Goal: Book appointment/travel/reservation

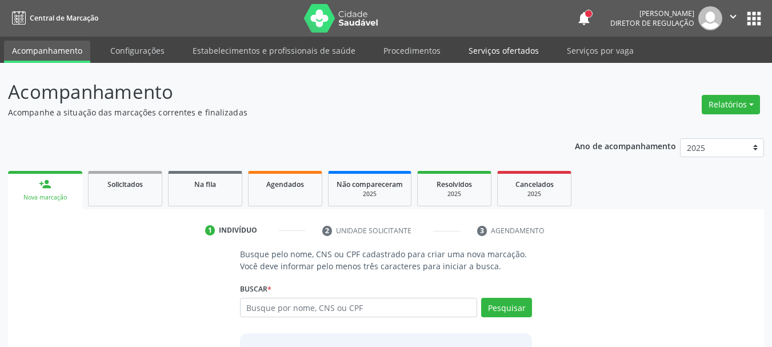
click at [499, 45] on link "Serviços ofertados" at bounding box center [503, 51] width 86 height 20
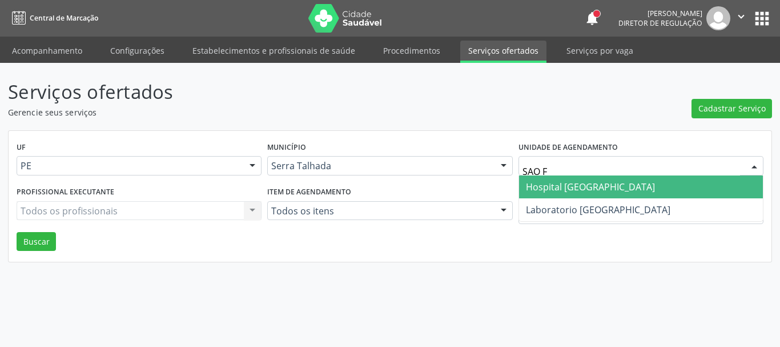
type input "SAO FR"
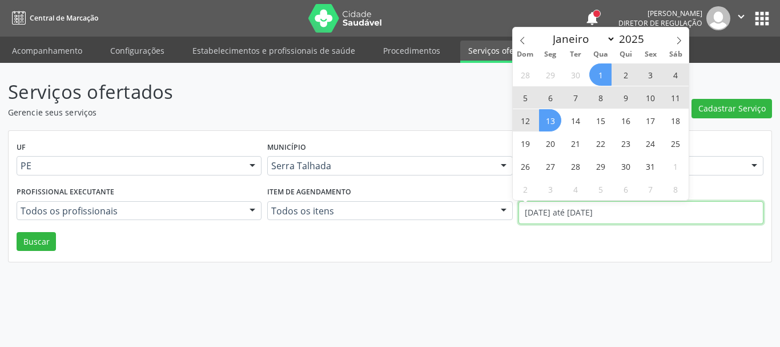
click at [575, 223] on input "[DATE] até [DATE]" at bounding box center [641, 212] width 245 height 23
click at [527, 43] on span at bounding box center [522, 36] width 19 height 19
select select "8"
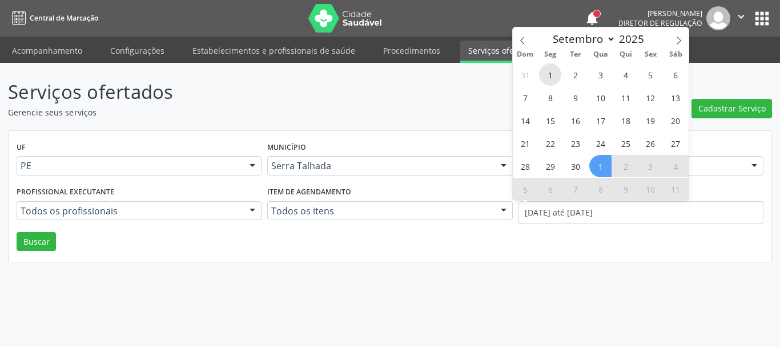
click at [547, 72] on span "1" at bounding box center [550, 74] width 22 height 22
type input "[DATE]"
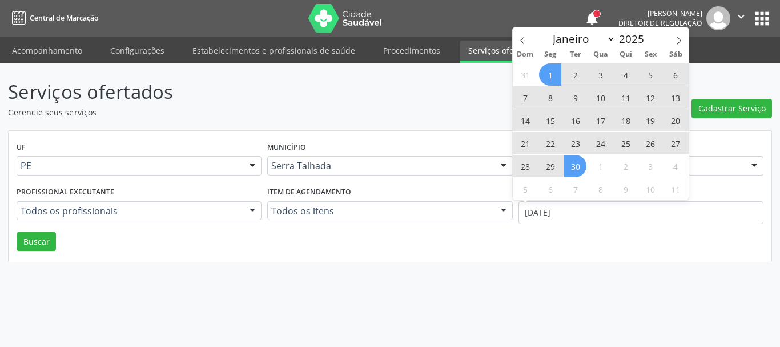
drag, startPoint x: 570, startPoint y: 162, endPoint x: 550, endPoint y: 166, distance: 20.3
click at [560, 165] on div "31 1 2 3 4 5 6 7 8 9 10 11 12 13 14 15 16 17 18 19 20 21 22 23 24 25 26 27 28 2…" at bounding box center [601, 131] width 176 height 137
click at [583, 166] on span "30" at bounding box center [575, 166] width 22 height 22
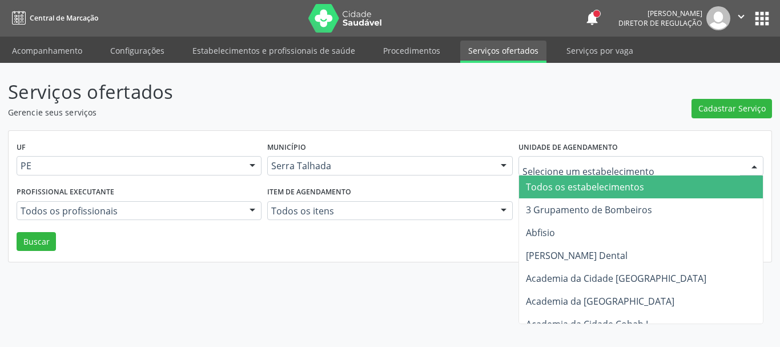
click at [587, 117] on header "Serviços ofertados Gerencie seus serviços Cadastrar Serviço" at bounding box center [390, 98] width 764 height 41
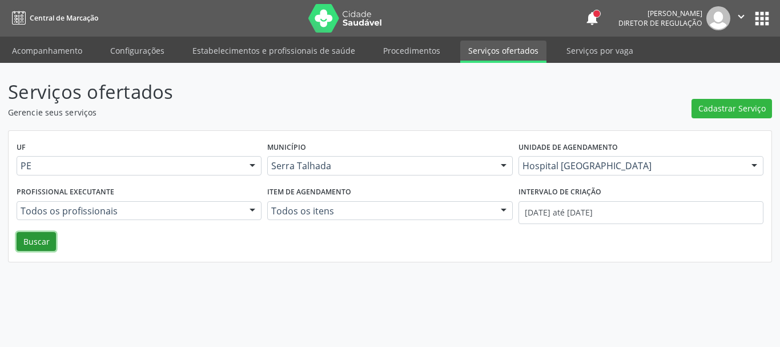
click at [35, 237] on button "Buscar" at bounding box center [36, 241] width 39 height 19
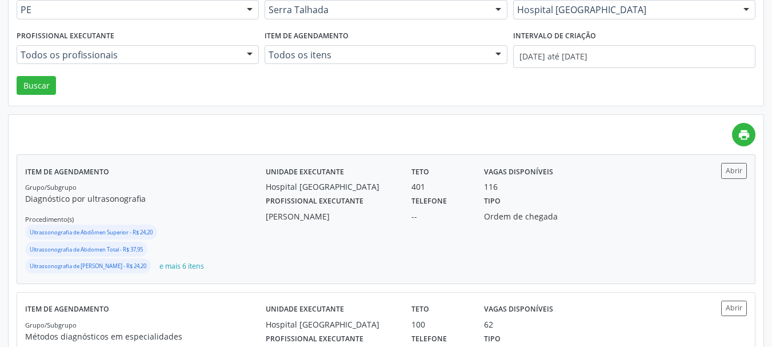
scroll to position [171, 0]
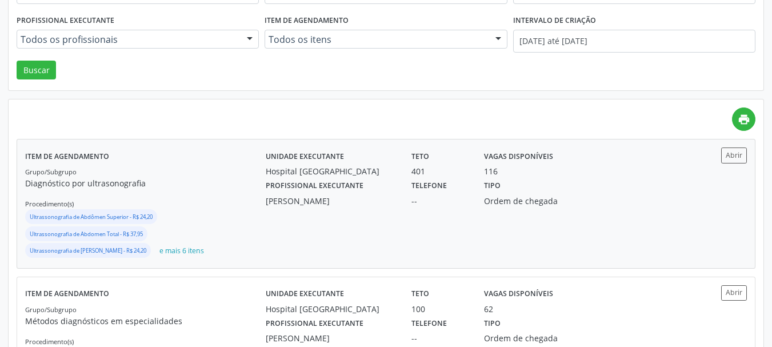
click at [529, 217] on div "Unidade executante [GEOGRAPHIC_DATA] Teto 401 Vagas disponíveis 116 Profissiona…" at bounding box center [476, 203] width 421 height 112
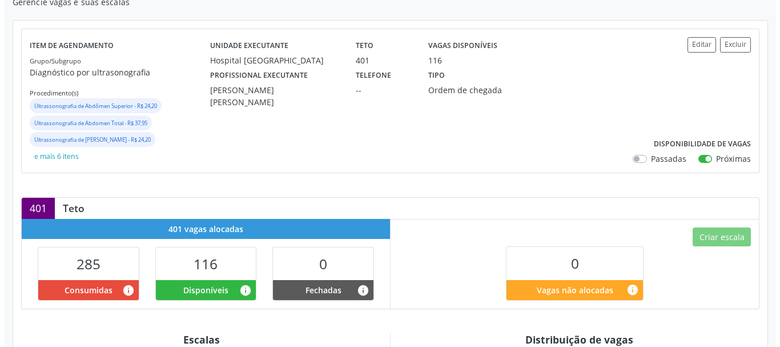
scroll to position [114, 0]
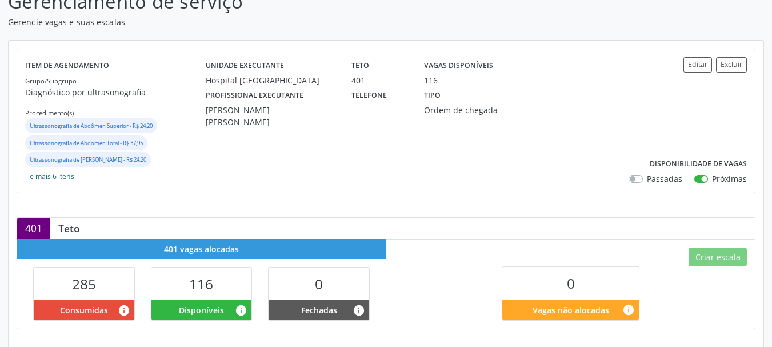
click at [60, 177] on button "e mais 6 itens" at bounding box center [52, 176] width 54 height 15
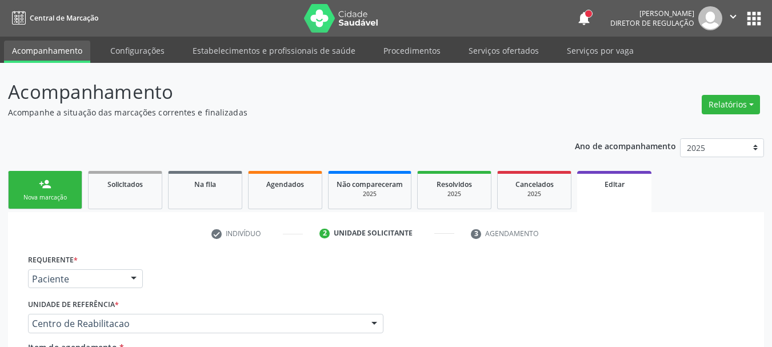
scroll to position [266, 0]
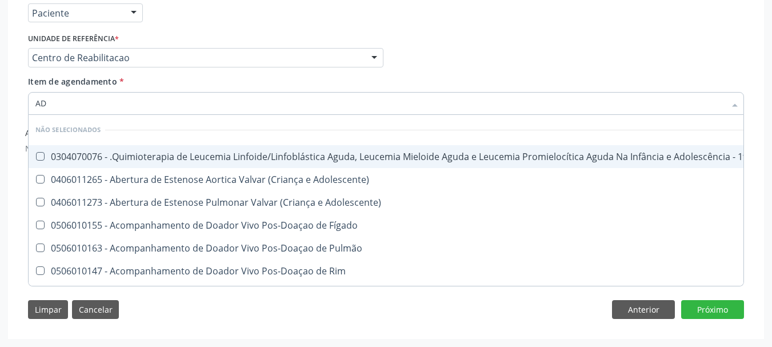
type input "A"
checkbox Adolescente\) "true"
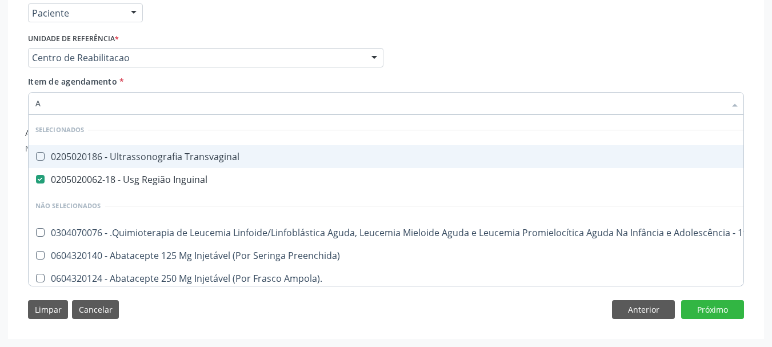
type input "AB"
checkbox Inguinal "false"
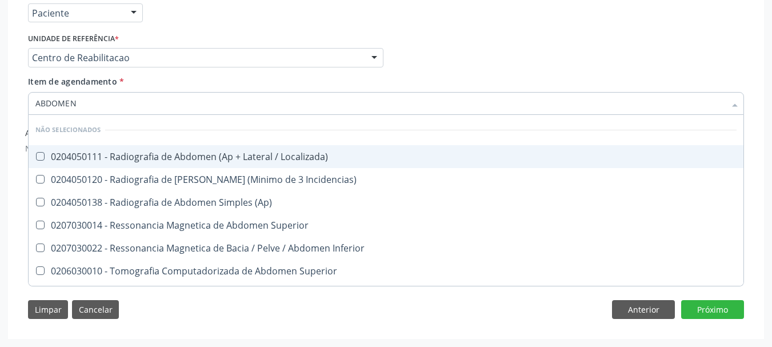
type input "ABDOMEN T"
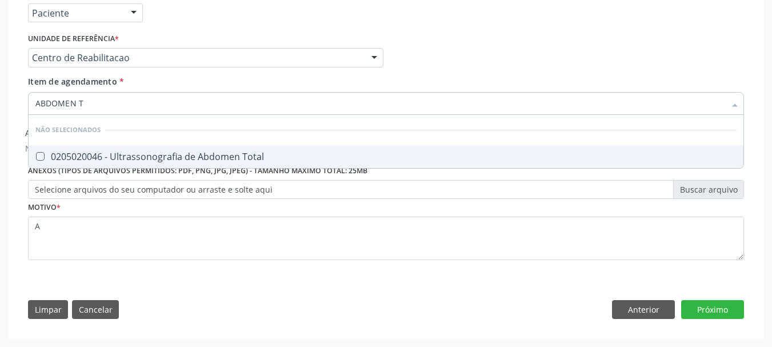
click at [81, 163] on span "0205020046 - Ultrassonografia de Abdomen Total" at bounding box center [386, 156] width 715 height 23
checkbox Total "true"
click at [699, 304] on button "Próximo" at bounding box center [712, 309] width 63 height 19
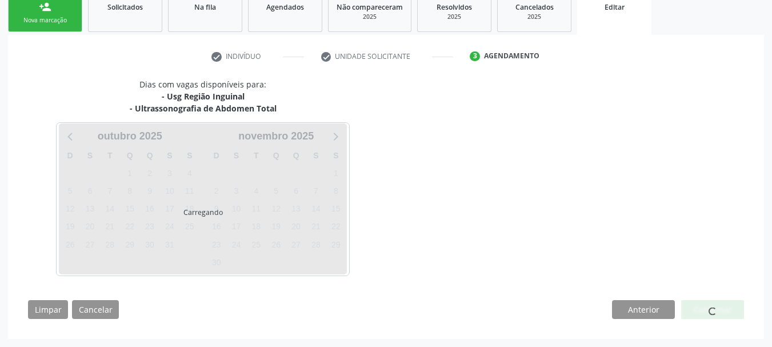
scroll to position [177, 0]
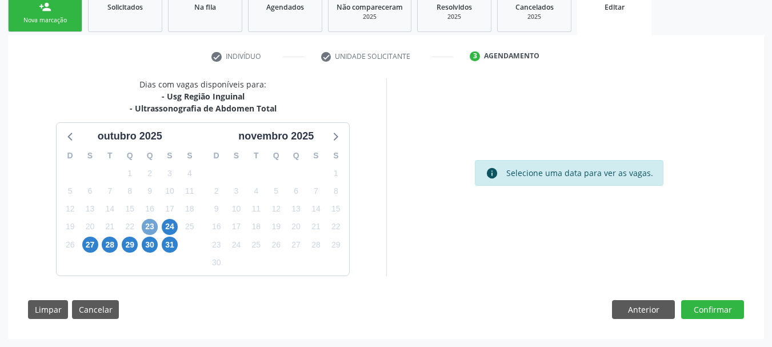
click at [143, 225] on span "23" at bounding box center [150, 227] width 16 height 16
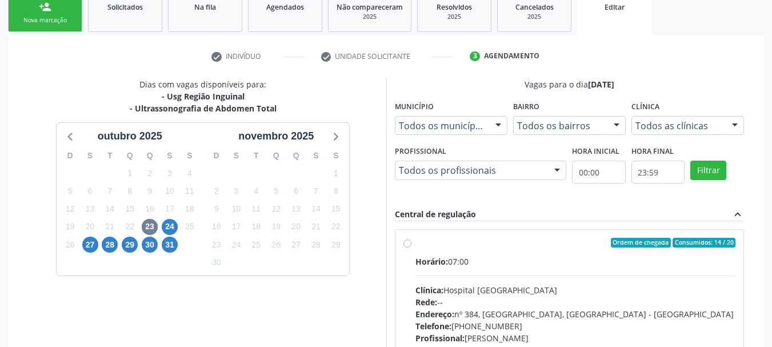
click at [466, 230] on div "Ordem de chegada Consumidos: 14 / 20 Horário: 07:00 Clínica: Hospital Sao Franc…" at bounding box center [569, 325] width 348 height 191
radio input "true"
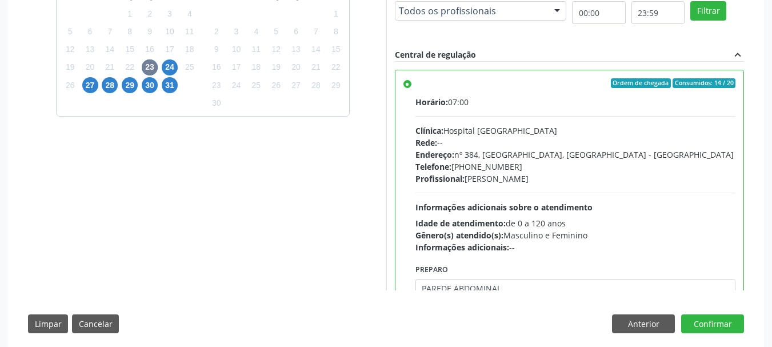
scroll to position [351, 0]
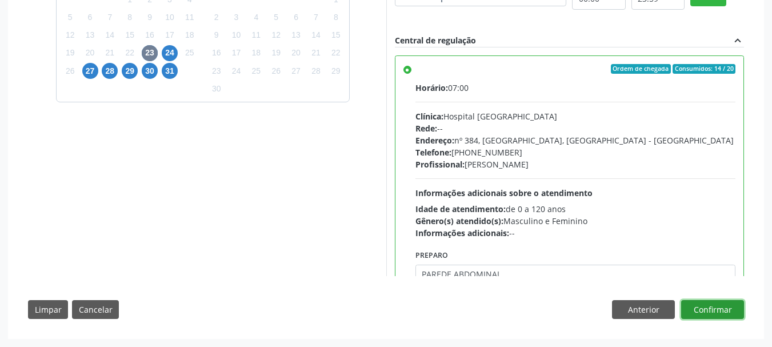
drag, startPoint x: 711, startPoint y: 303, endPoint x: 739, endPoint y: 301, distance: 28.1
click at [711, 304] on button "Confirmar" at bounding box center [712, 309] width 63 height 19
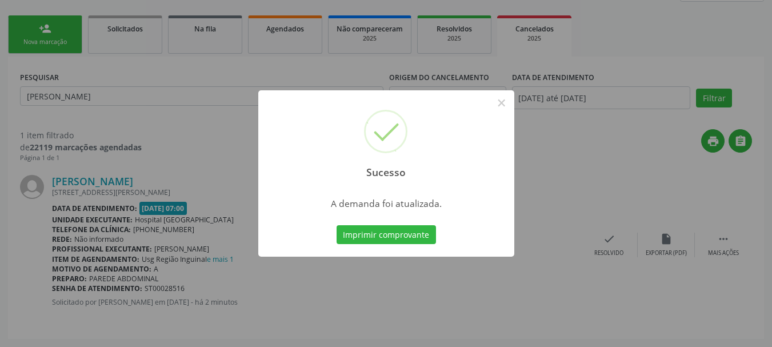
scroll to position [0, 0]
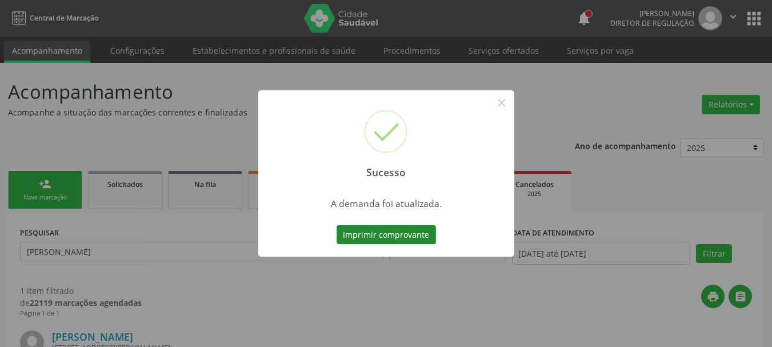
click at [347, 239] on button "Imprimir comprovante" at bounding box center [385, 234] width 99 height 19
